Goal: Task Accomplishment & Management: Use online tool/utility

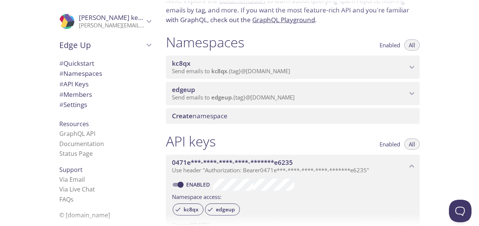
scroll to position [70, 0]
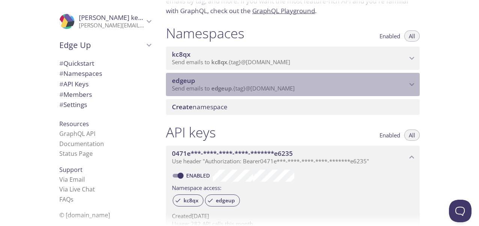
click at [414, 85] on icon "edgeup namespace" at bounding box center [412, 85] width 10 height 10
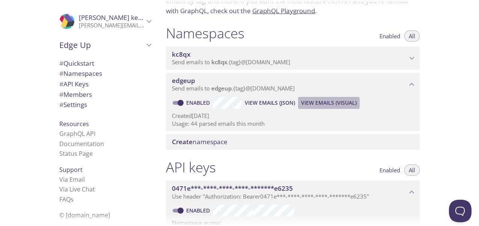
click at [319, 104] on span "View Emails (Visual)" at bounding box center [329, 102] width 56 height 9
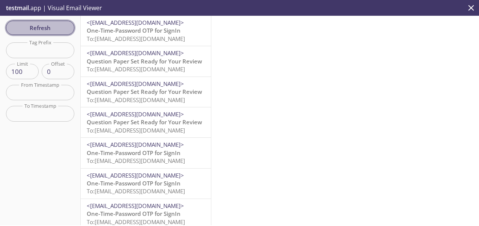
click at [39, 29] on span "Refresh" at bounding box center [40, 28] width 56 height 10
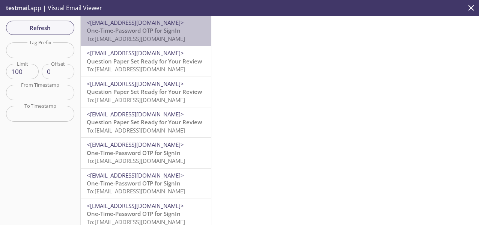
click at [146, 37] on span "To: [EMAIL_ADDRESS][DOMAIN_NAME]" at bounding box center [136, 39] width 98 height 8
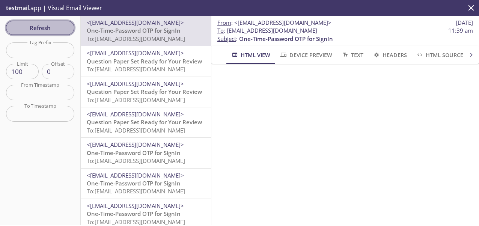
click at [62, 24] on span "Refresh" at bounding box center [40, 28] width 56 height 10
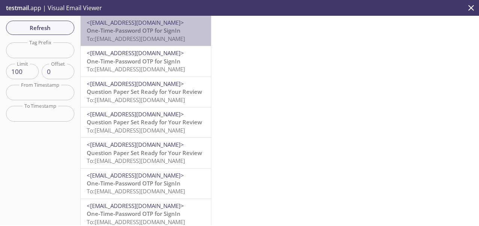
click at [152, 25] on span "<[EMAIL_ADDRESS][DOMAIN_NAME]>" at bounding box center [135, 23] width 97 height 8
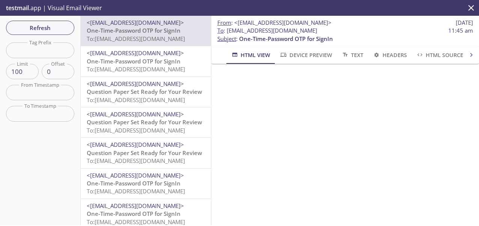
scroll to position [102, 0]
